Goal: Information Seeking & Learning: Learn about a topic

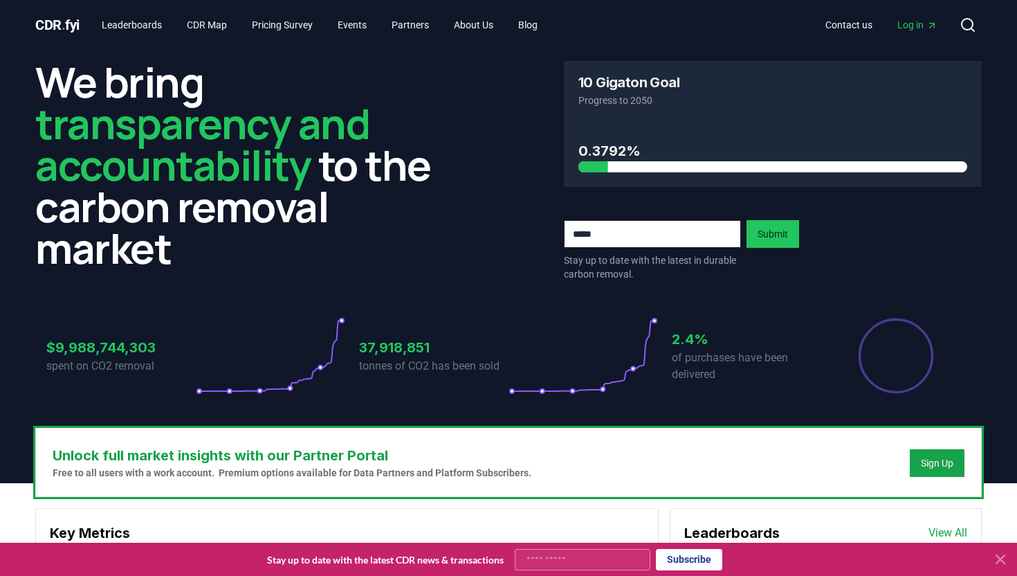
click at [1002, 561] on icon at bounding box center [1001, 559] width 17 height 17
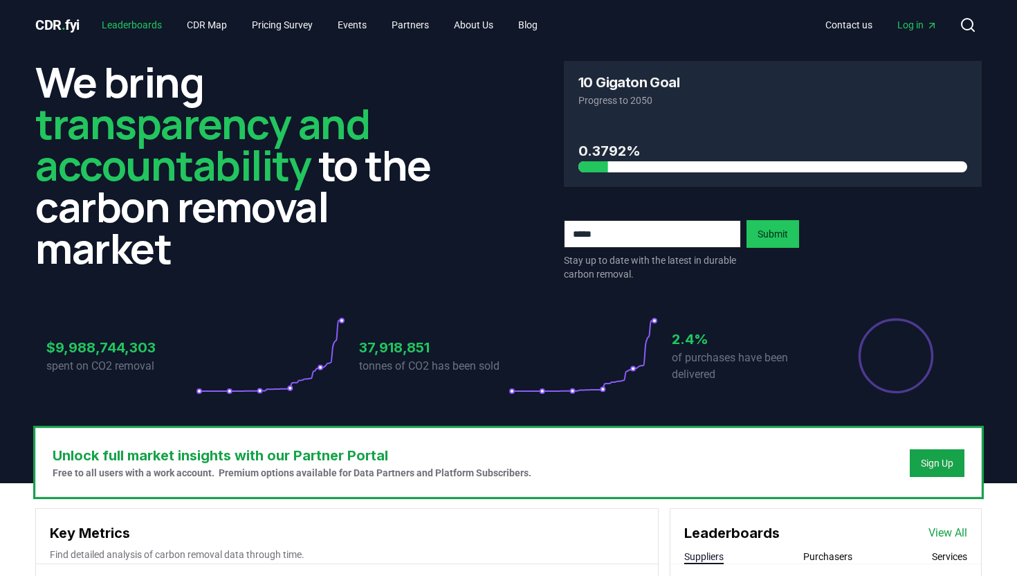
click at [132, 21] on link "Leaderboards" at bounding box center [132, 24] width 82 height 25
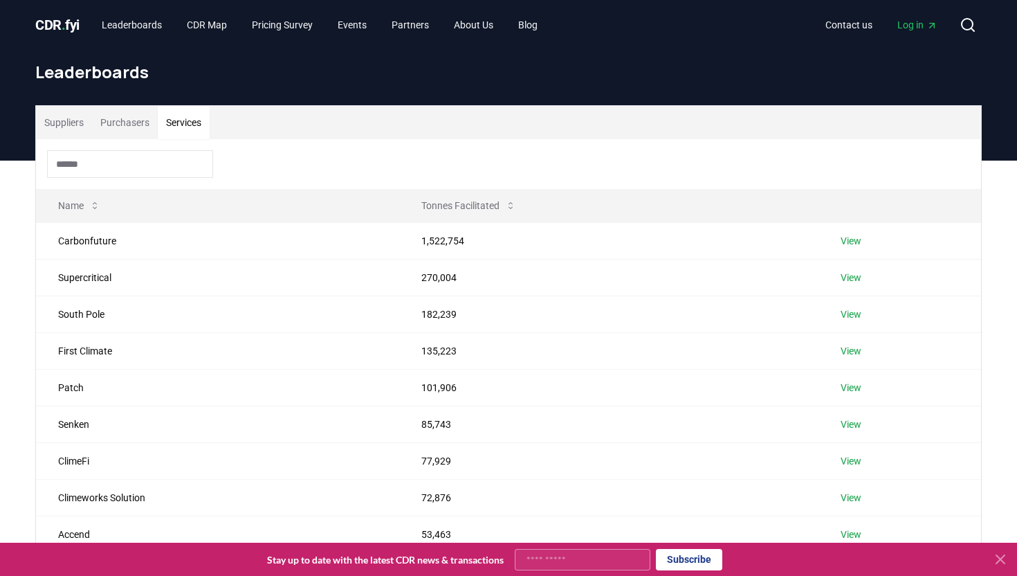
click at [188, 123] on button "Services" at bounding box center [184, 122] width 52 height 33
click at [145, 127] on button "Purchasers" at bounding box center [125, 122] width 66 height 33
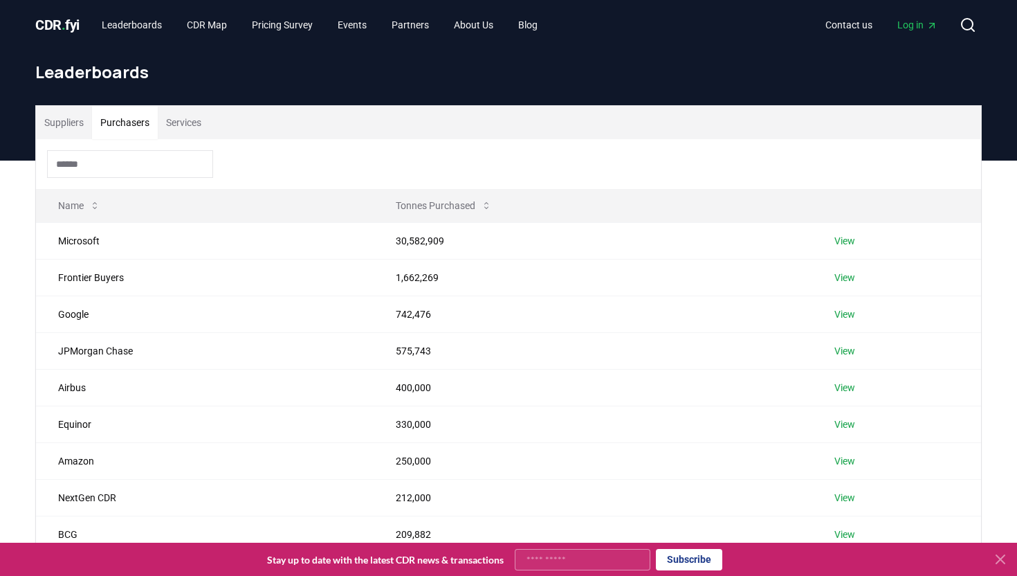
click at [67, 122] on button "Suppliers" at bounding box center [64, 122] width 56 height 33
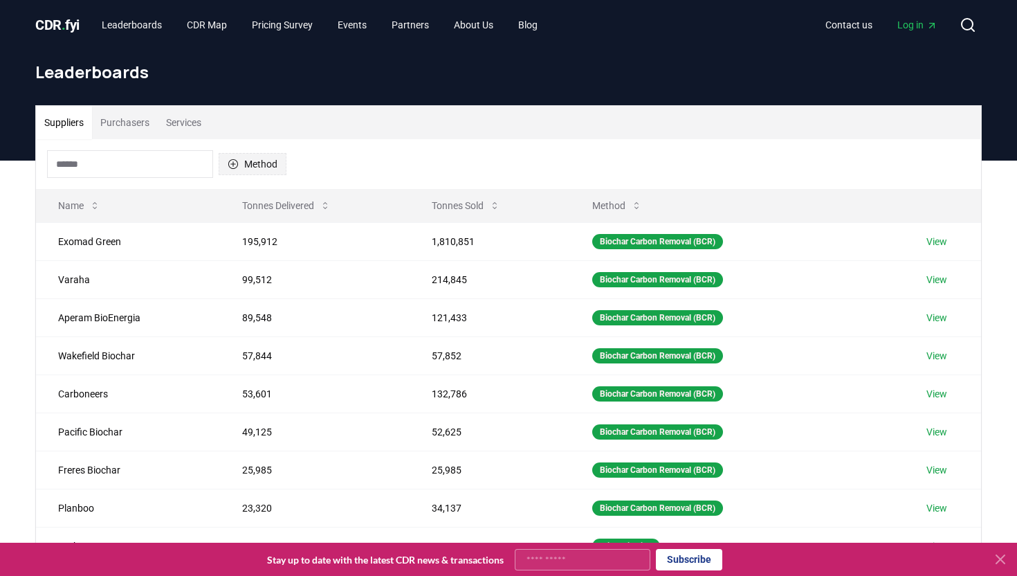
click at [257, 171] on button "Method" at bounding box center [253, 164] width 68 height 22
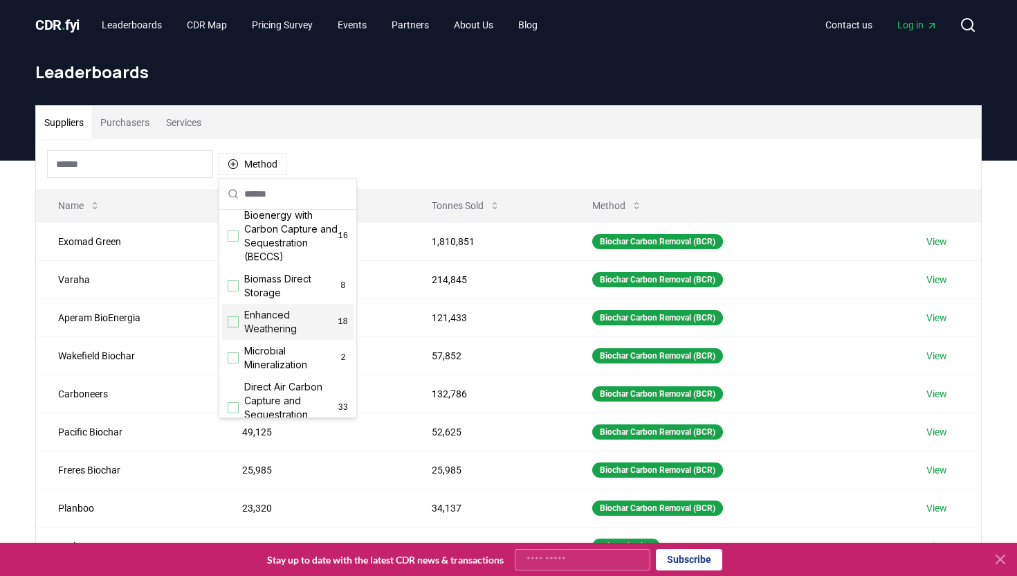
scroll to position [176, 0]
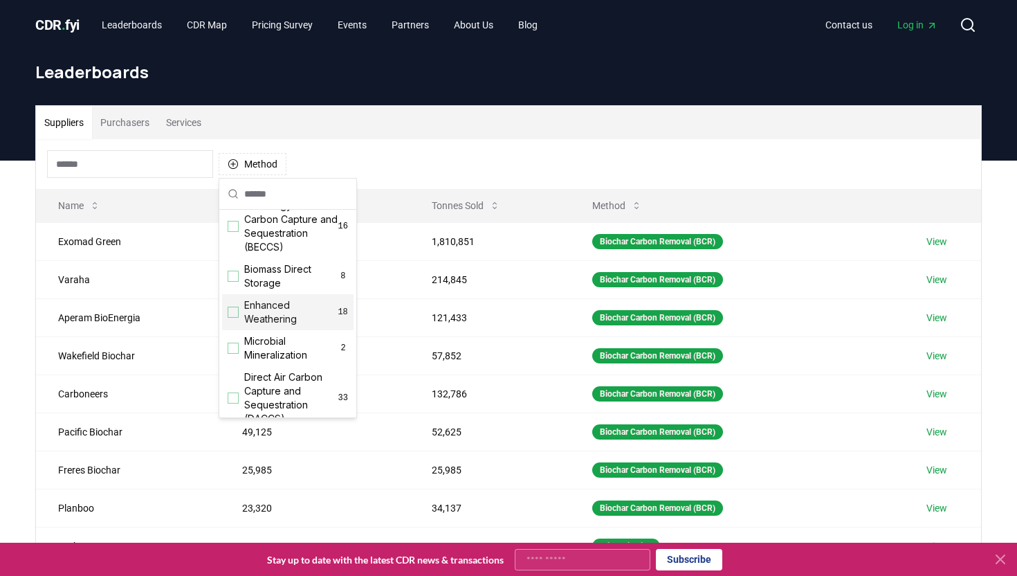
click at [234, 309] on div "Suggestions" at bounding box center [233, 312] width 11 height 11
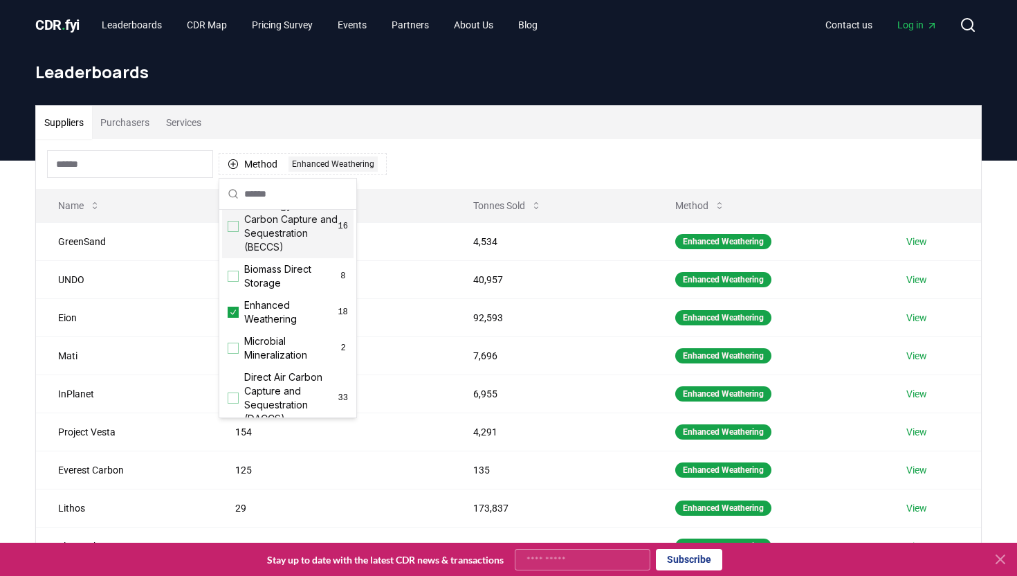
click at [507, 158] on div "Method 1 Enhanced Weathering" at bounding box center [508, 164] width 945 height 50
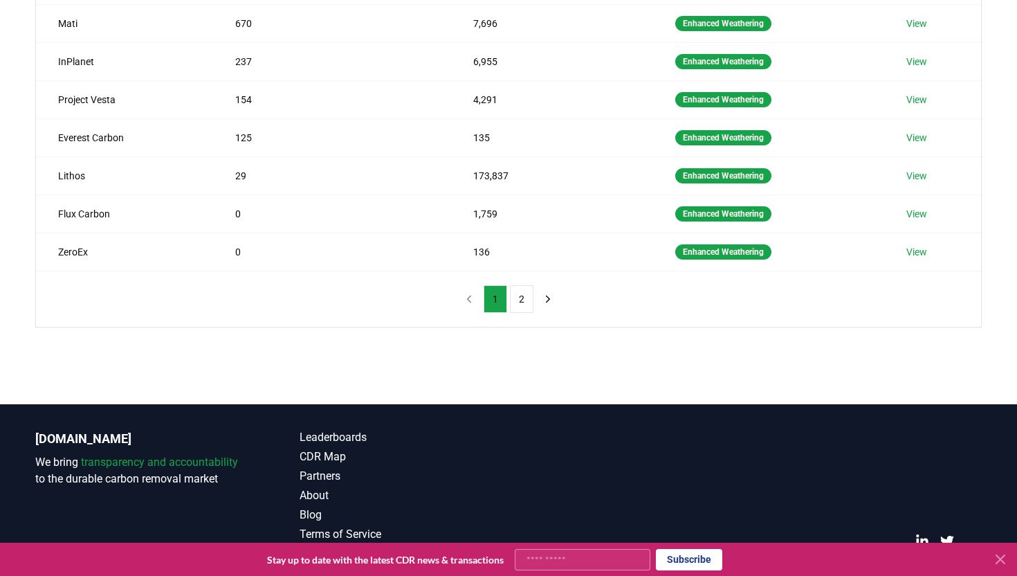
scroll to position [341, 0]
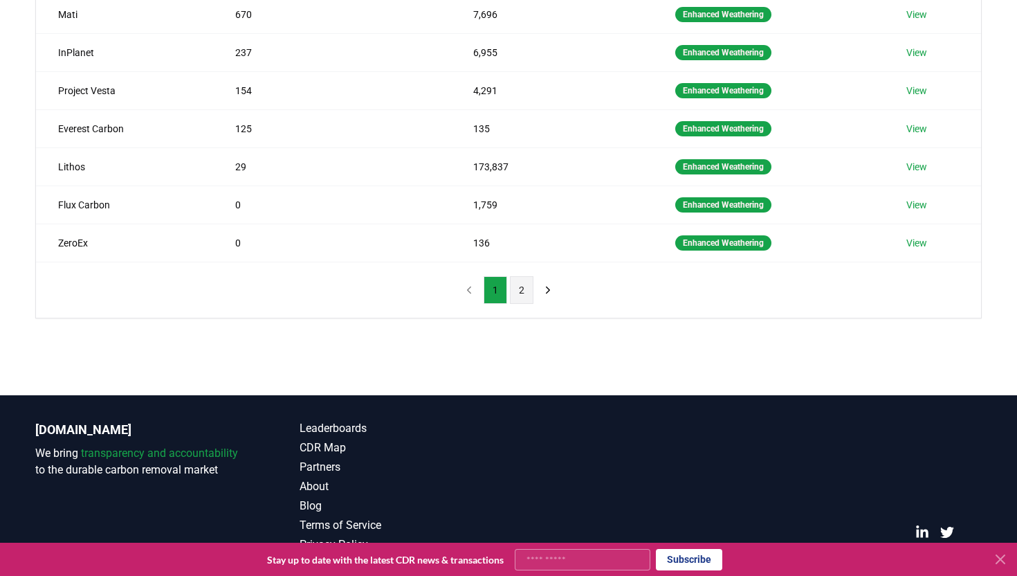
click at [519, 293] on button "2" at bounding box center [522, 290] width 24 height 28
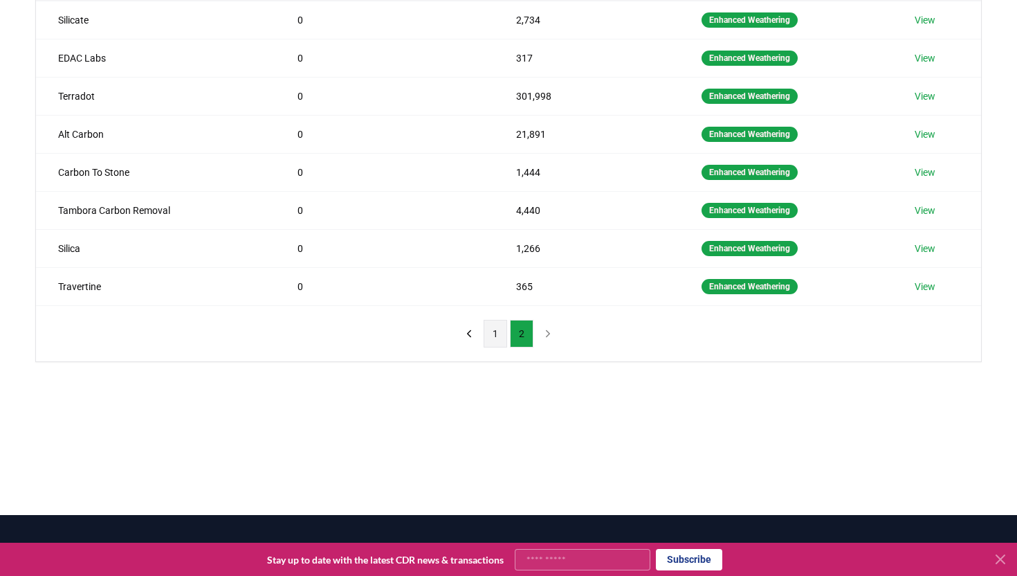
scroll to position [234, 0]
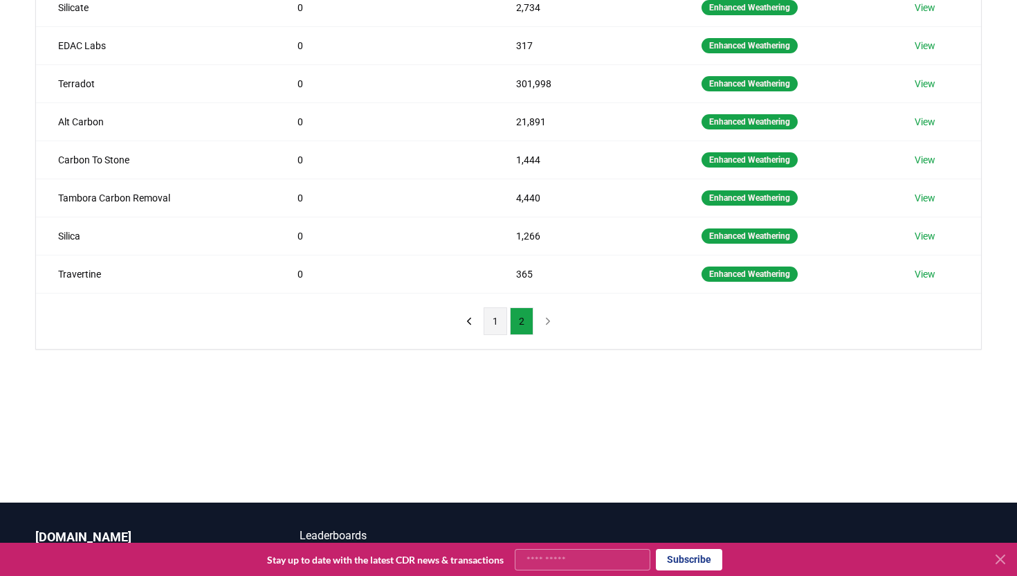
click at [491, 312] on button "1" at bounding box center [496, 321] width 24 height 28
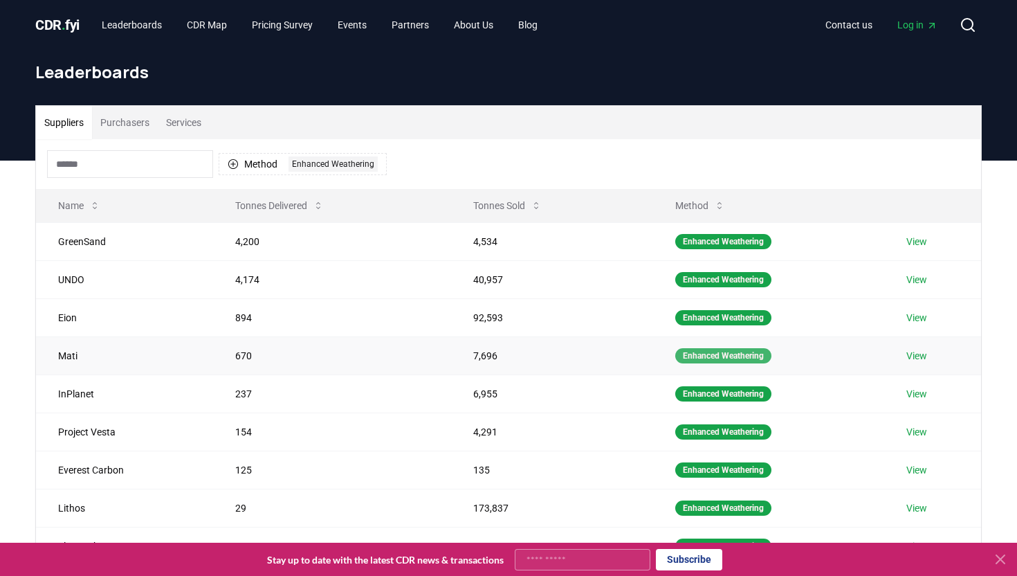
scroll to position [71, 0]
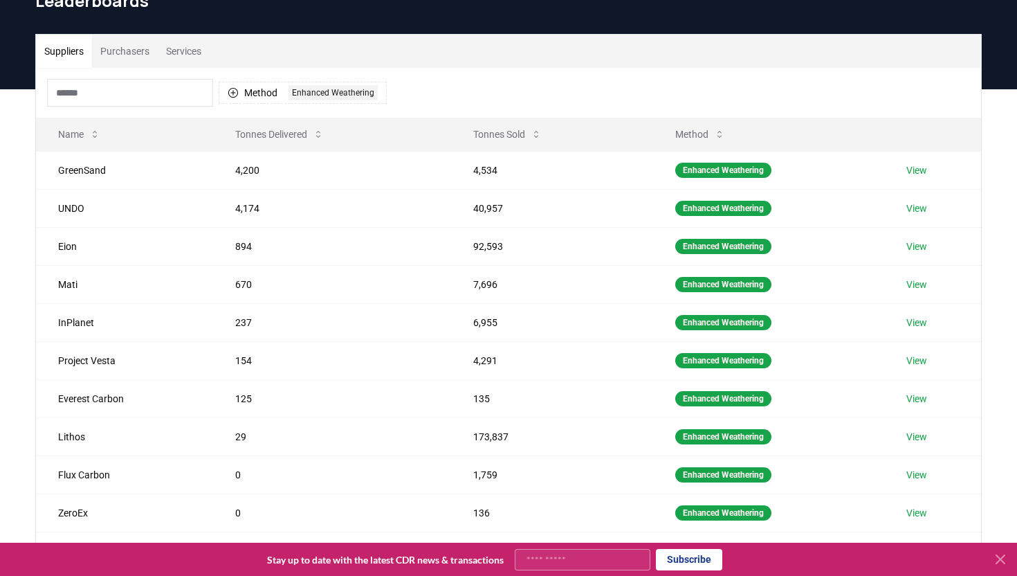
click at [601, 87] on div "Method 1 Enhanced Weathering" at bounding box center [508, 93] width 945 height 50
